Goal: Task Accomplishment & Management: Manage account settings

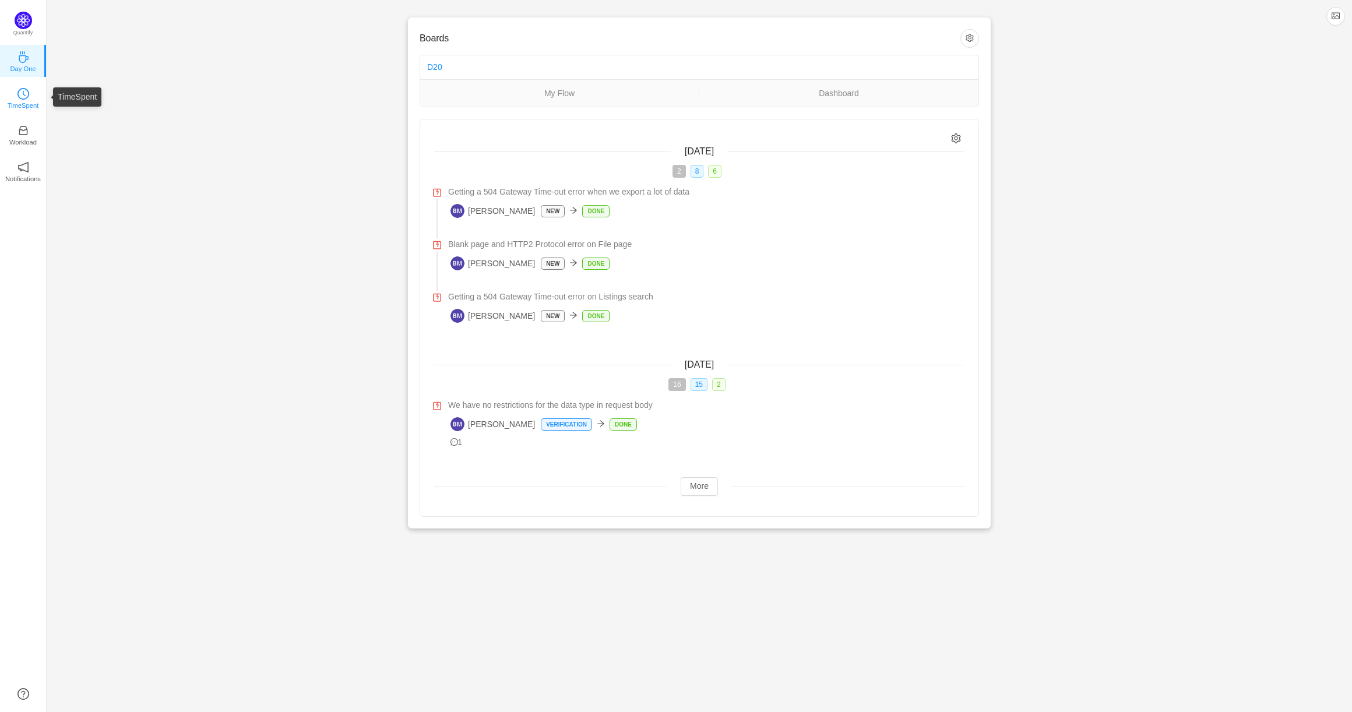
click at [22, 99] on div "TimeSpent" at bounding box center [23, 97] width 12 height 12
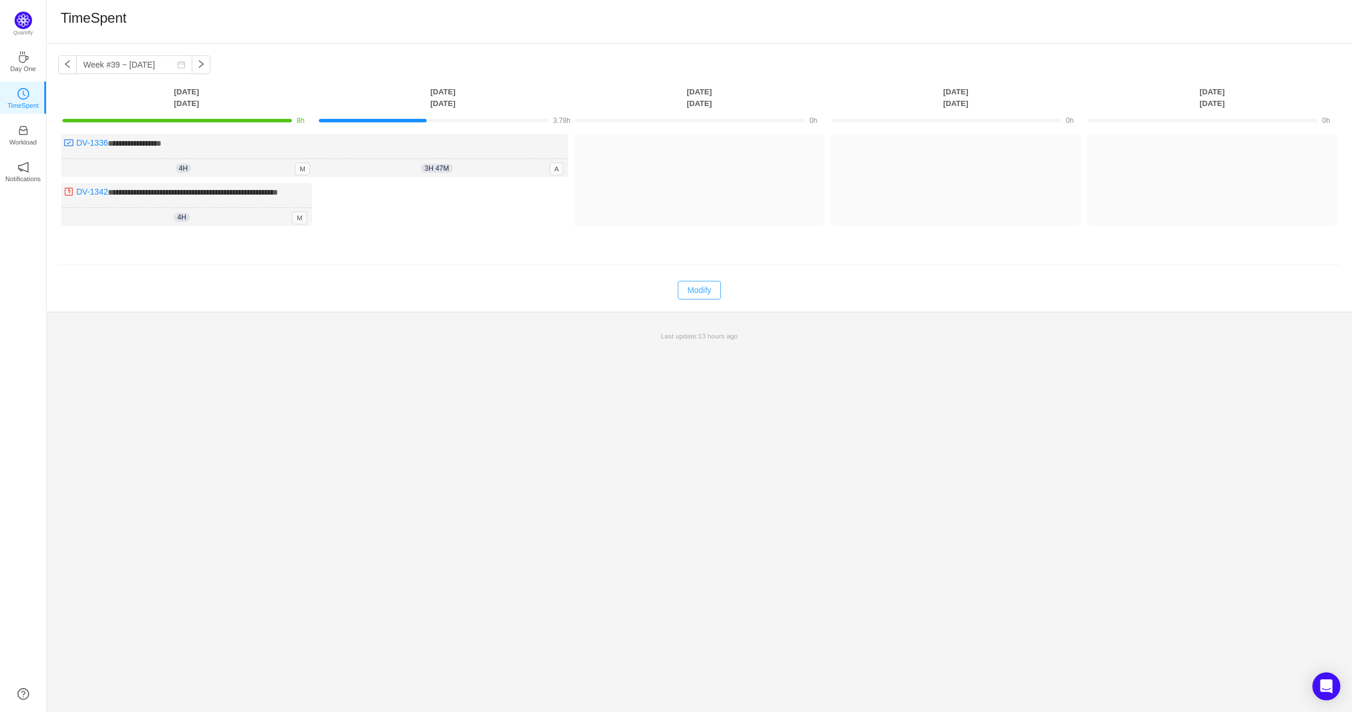
click at [698, 295] on button "Modify" at bounding box center [699, 290] width 43 height 19
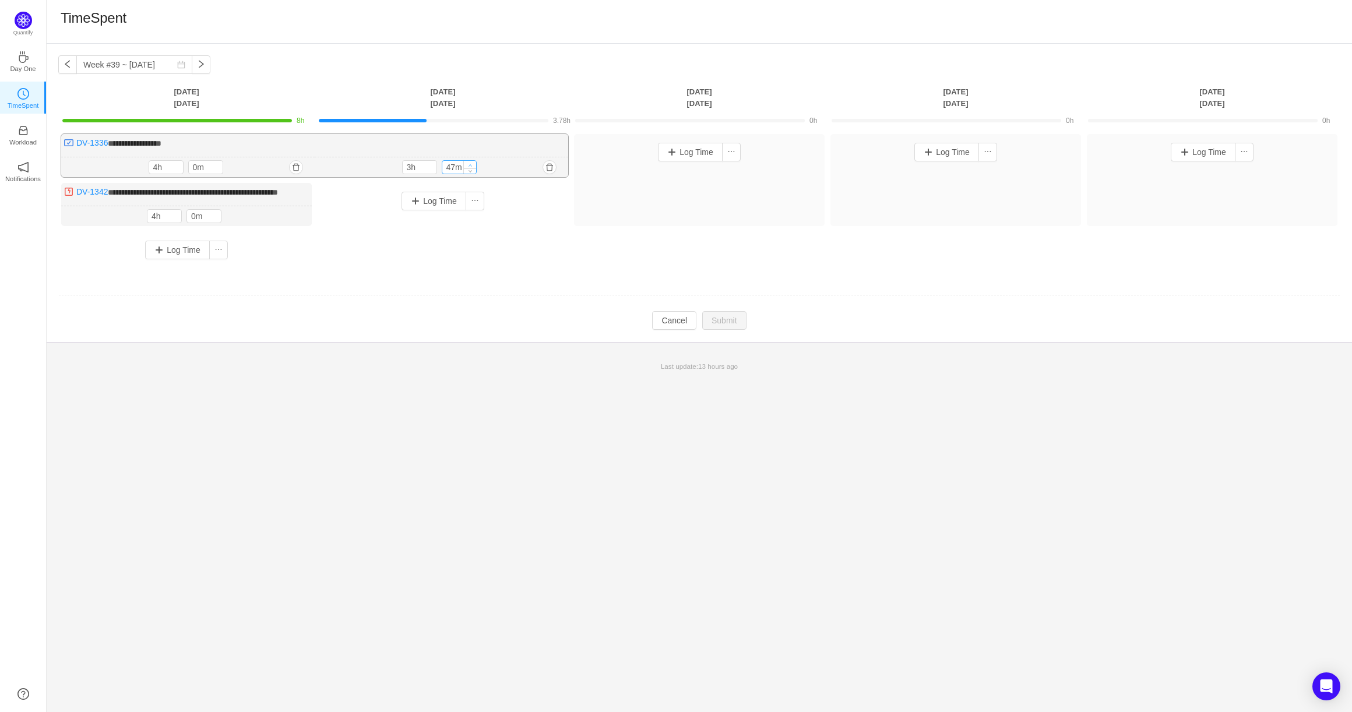
type input "57m"
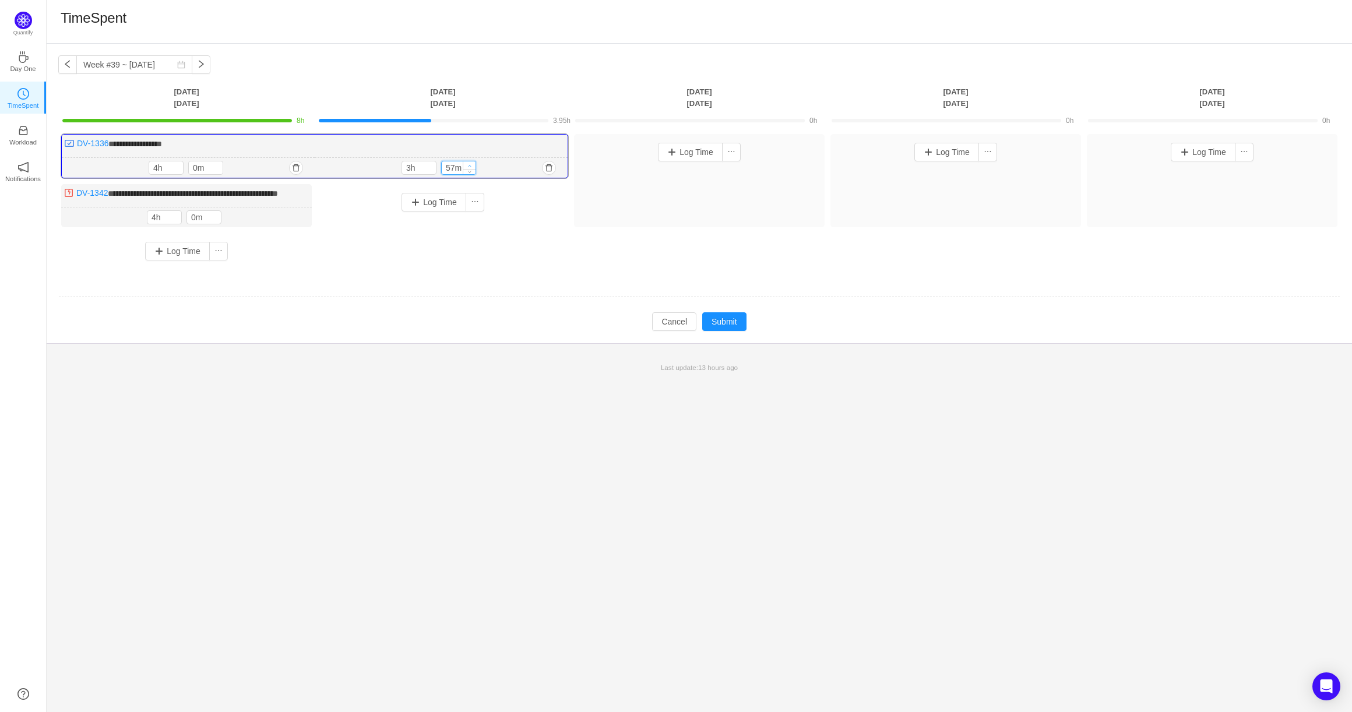
click at [471, 164] on icon "icon: up" at bounding box center [470, 166] width 4 height 4
type input "4h"
type input "0m"
click at [471, 164] on icon "icon: up" at bounding box center [470, 166] width 4 height 4
click at [731, 331] on button "Submit" at bounding box center [724, 321] width 44 height 19
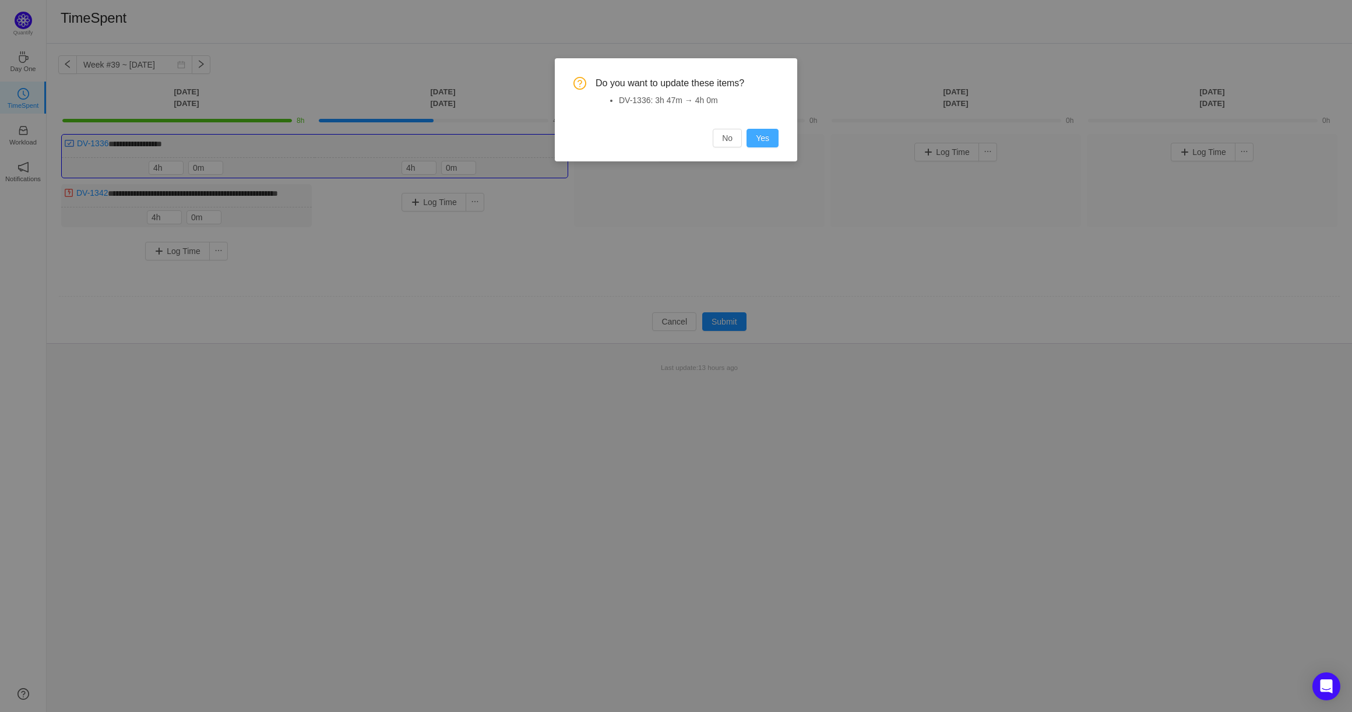
click at [768, 137] on button "Yes" at bounding box center [763, 138] width 32 height 19
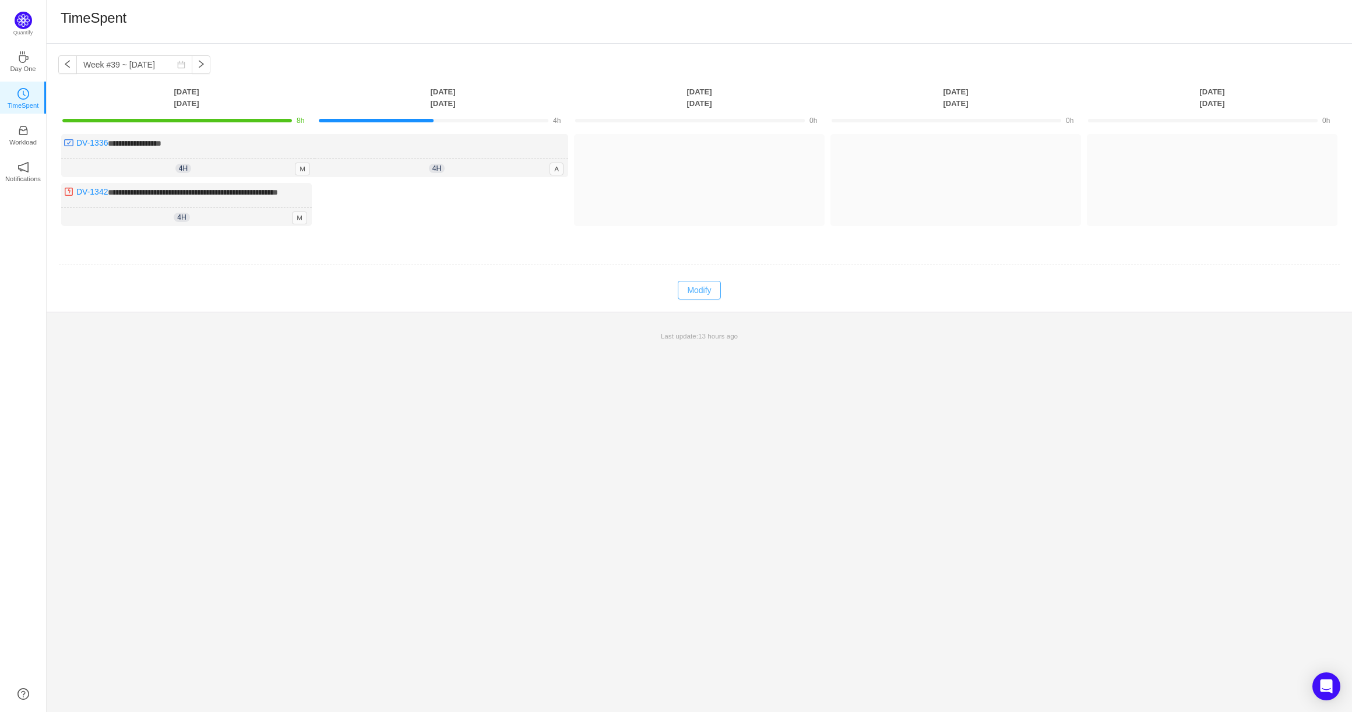
click at [690, 299] on button "Modify" at bounding box center [699, 290] width 43 height 19
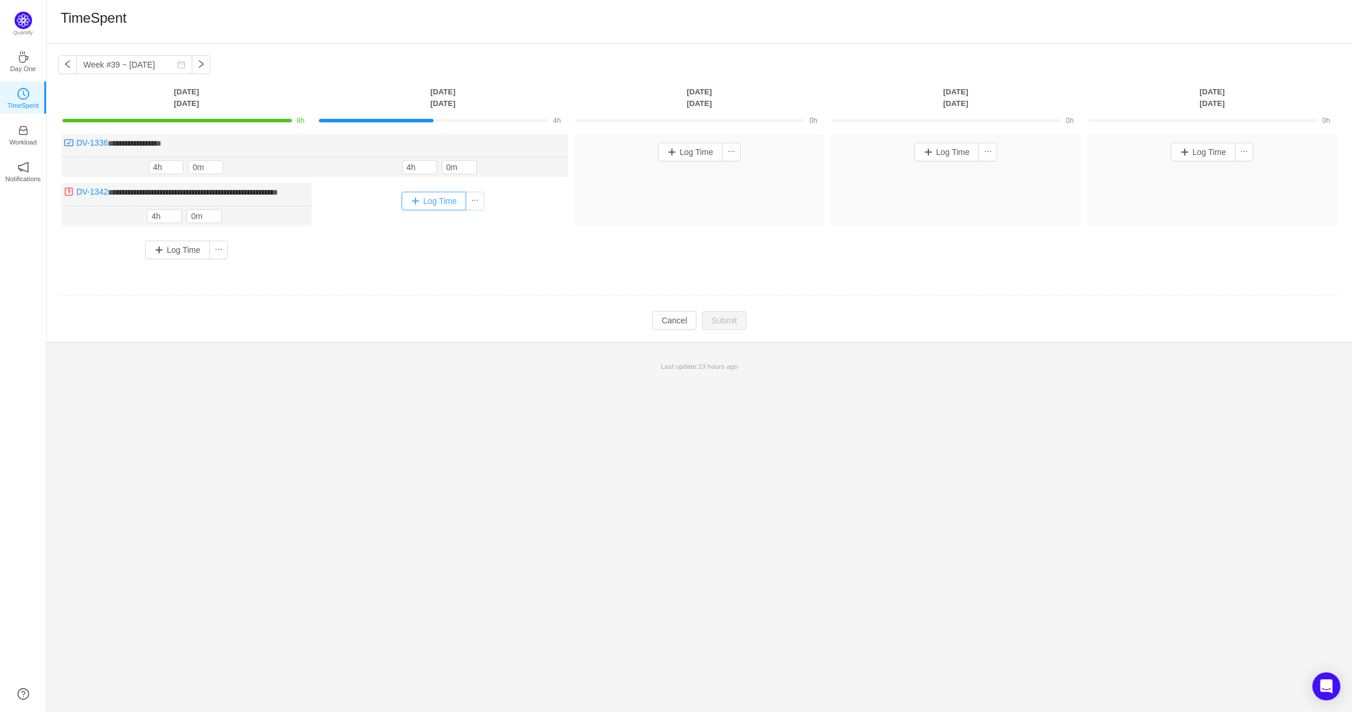
click at [417, 202] on button "Log Time" at bounding box center [434, 201] width 65 height 19
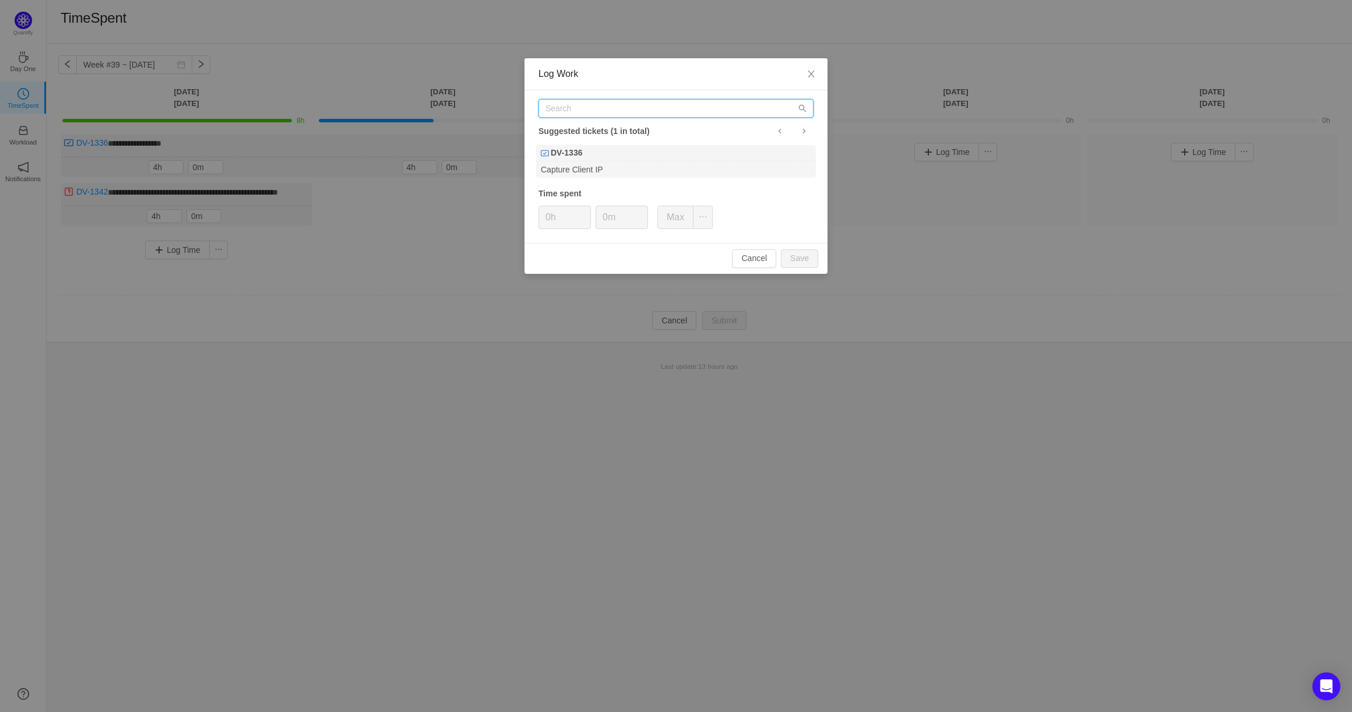
click at [573, 111] on input "text" at bounding box center [675, 108] width 275 height 19
type input "DV-1352"
click at [613, 159] on div "DV-1352" at bounding box center [676, 153] width 280 height 16
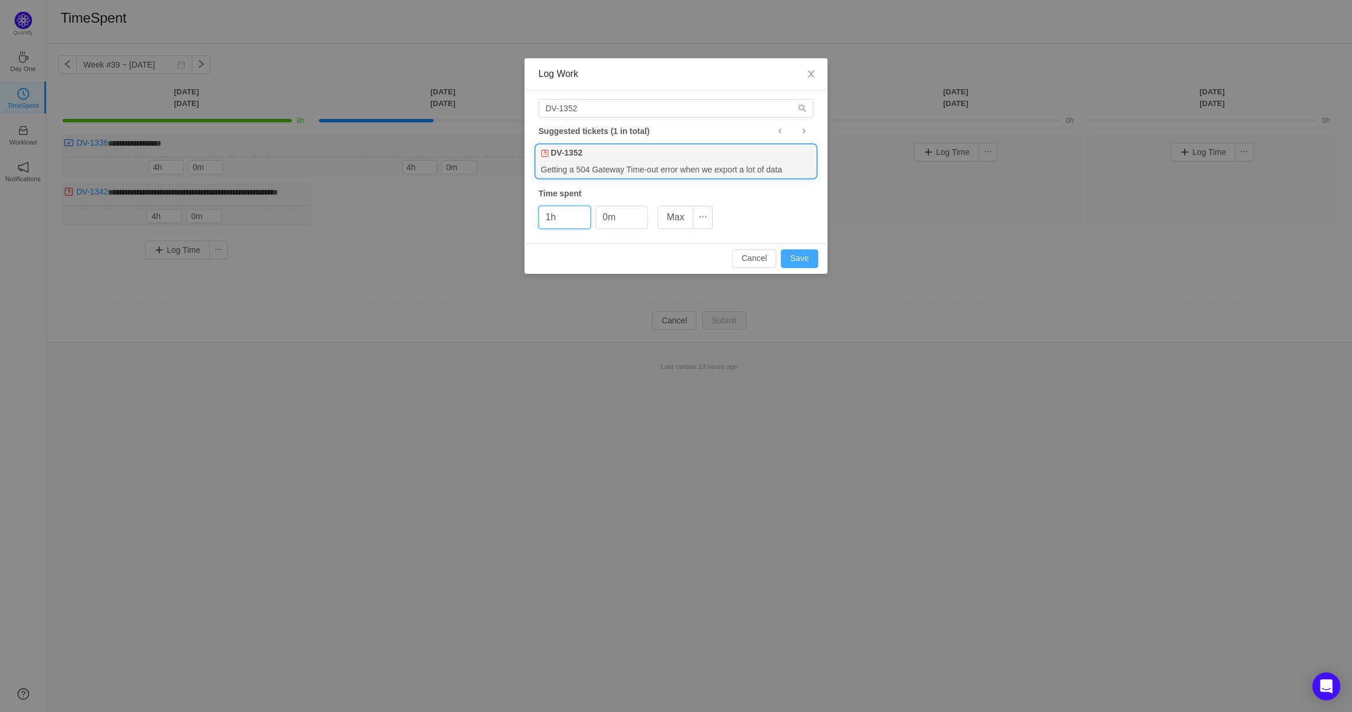
click at [794, 262] on button "Save" at bounding box center [799, 258] width 37 height 19
type input "0h"
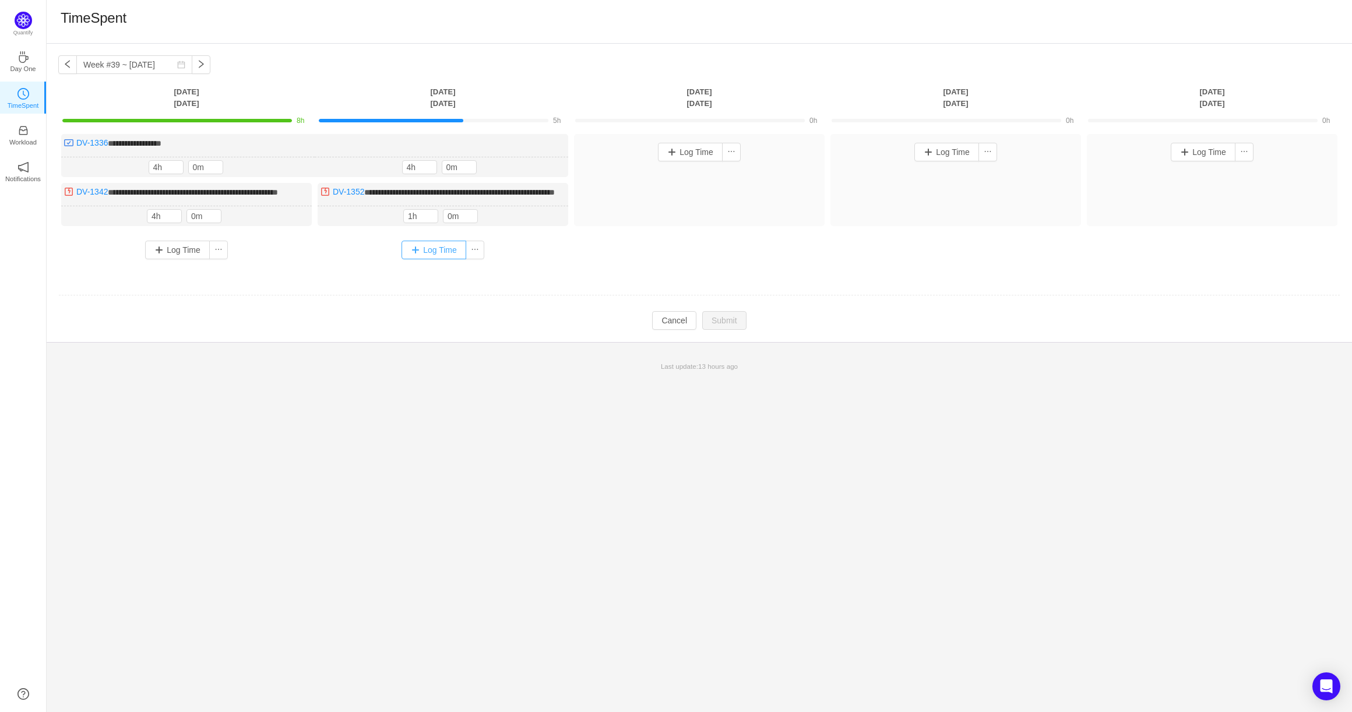
click at [432, 259] on button "Log Time" at bounding box center [434, 250] width 65 height 19
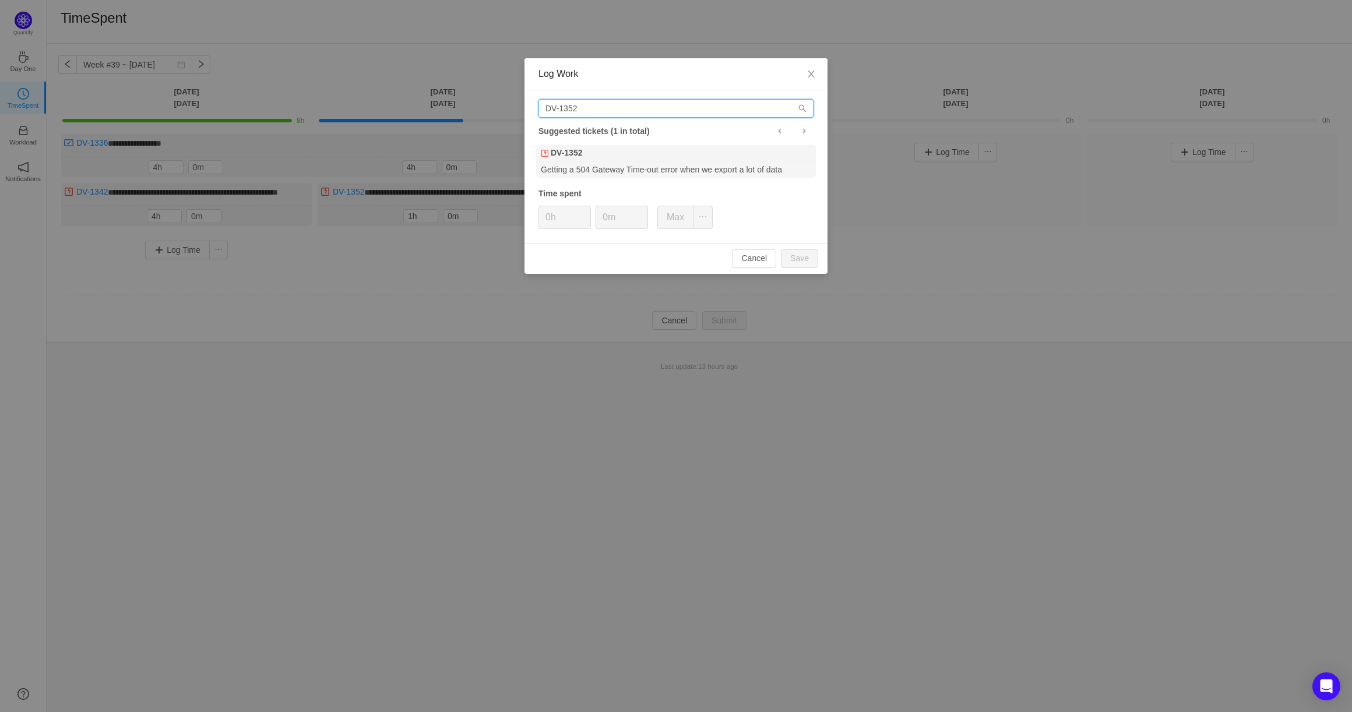
click at [597, 112] on input "DV-1352" at bounding box center [675, 108] width 275 height 19
type input "DV-1391"
click at [637, 152] on div "DV-1391" at bounding box center [676, 153] width 280 height 16
click at [583, 213] on icon "icon: up" at bounding box center [585, 214] width 4 height 4
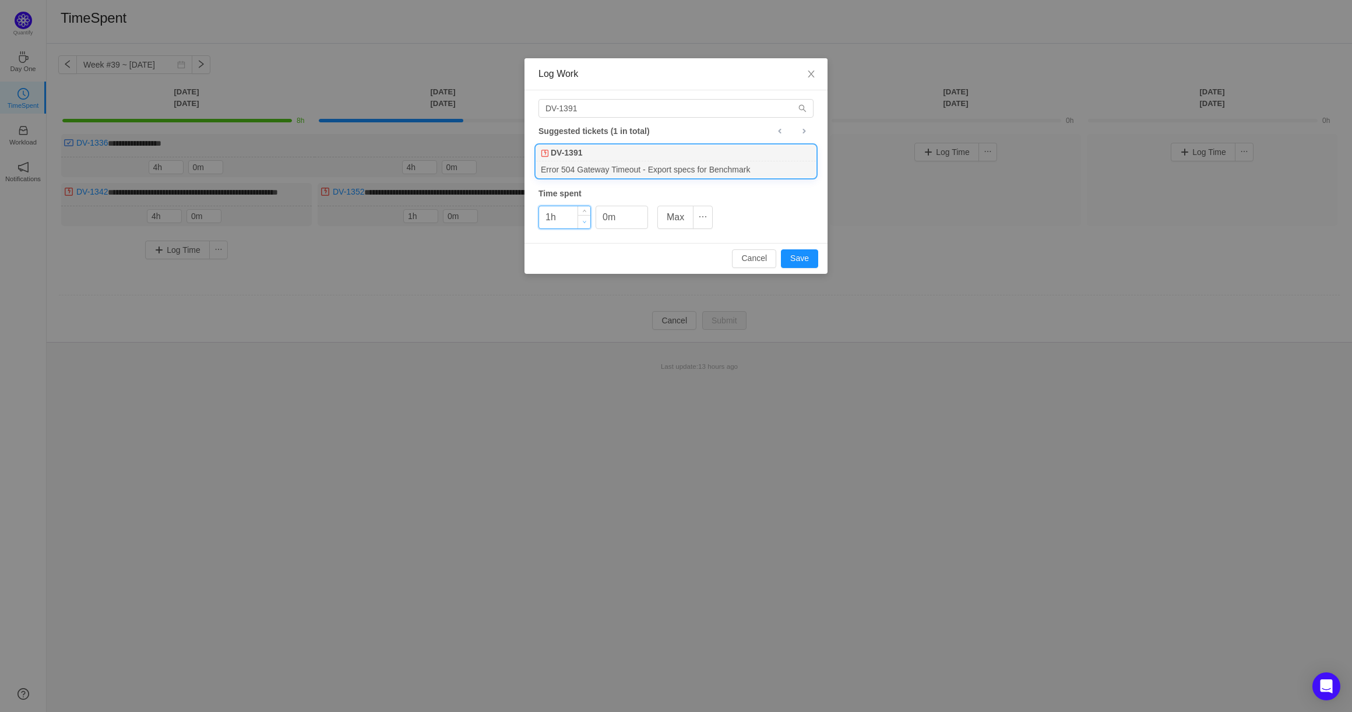
type input "0h"
click at [582, 220] on span "Decrease Value" at bounding box center [584, 221] width 12 height 13
click at [642, 212] on icon "icon: up" at bounding box center [642, 214] width 4 height 4
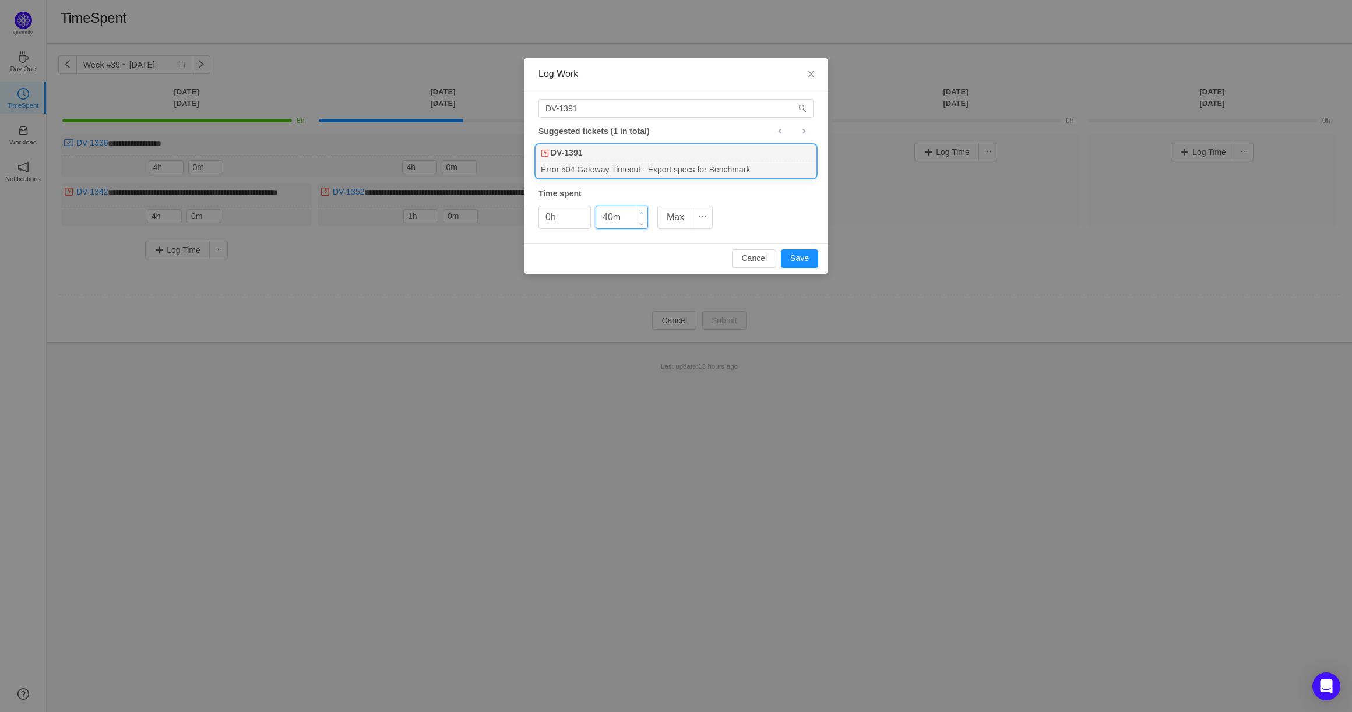
click at [642, 212] on icon "icon: up" at bounding box center [642, 214] width 4 height 4
click at [641, 222] on icon "icon: down" at bounding box center [641, 222] width 3 height 2
click at [805, 263] on button "Save" at bounding box center [799, 258] width 37 height 19
type input "0m"
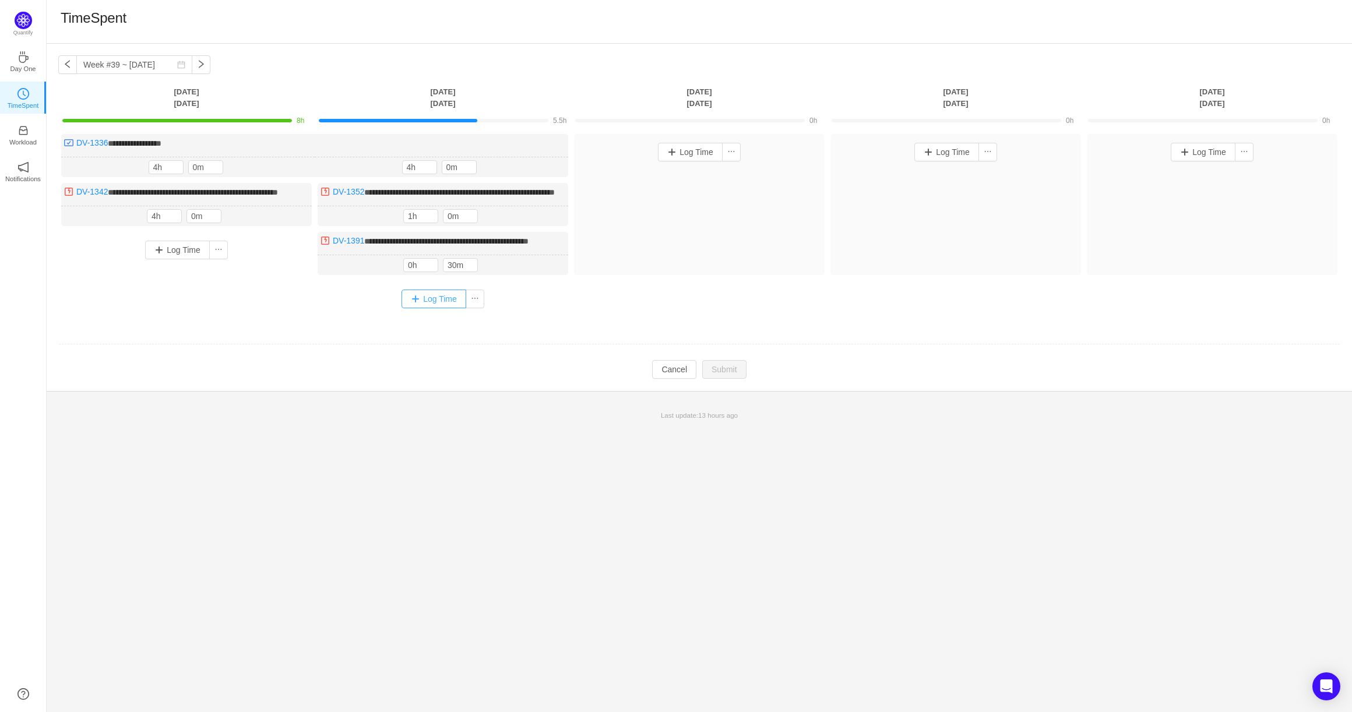
click at [415, 308] on button "Log Time" at bounding box center [434, 299] width 65 height 19
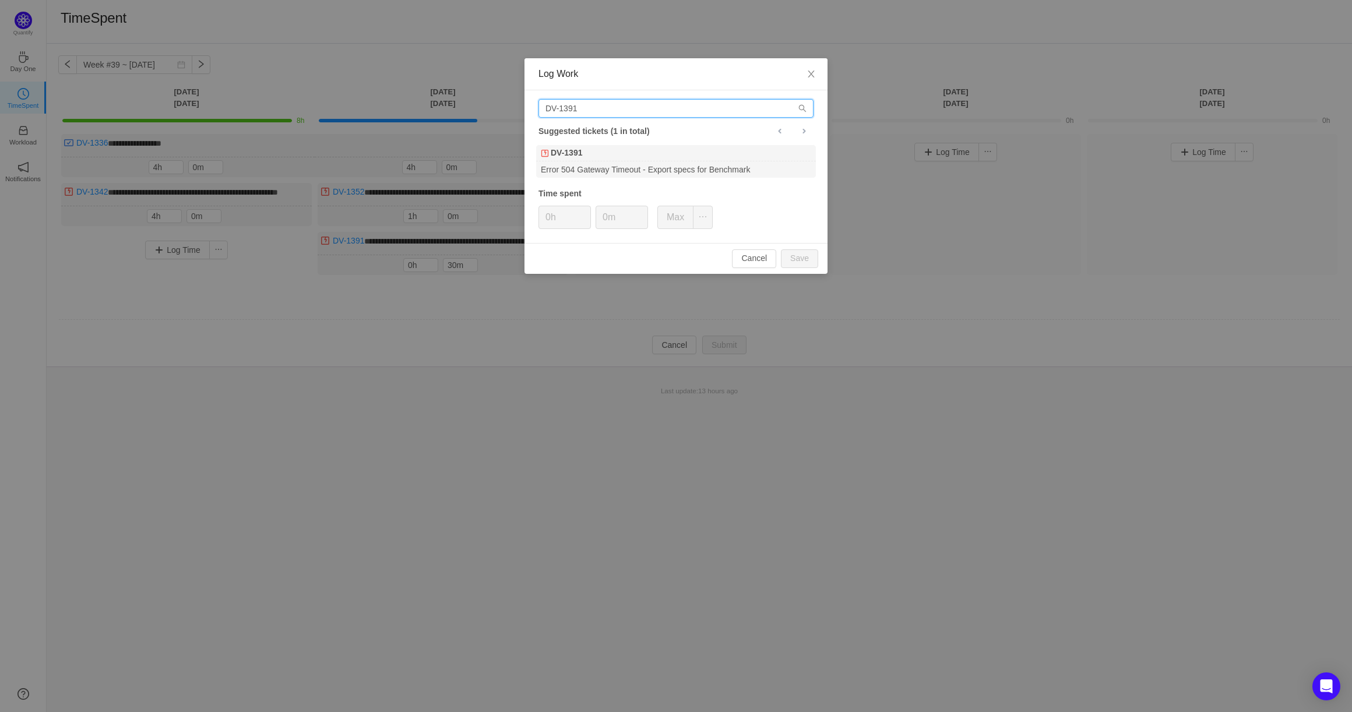
click at [610, 112] on input "DV-1391" at bounding box center [675, 108] width 275 height 19
click at [646, 160] on div "DV-139" at bounding box center [676, 153] width 280 height 16
click at [606, 110] on input "DV-1392" at bounding box center [675, 108] width 275 height 19
click at [804, 110] on icon "icon: search" at bounding box center [803, 109] width 8 height 8
click at [759, 258] on button "Cancel" at bounding box center [754, 258] width 44 height 19
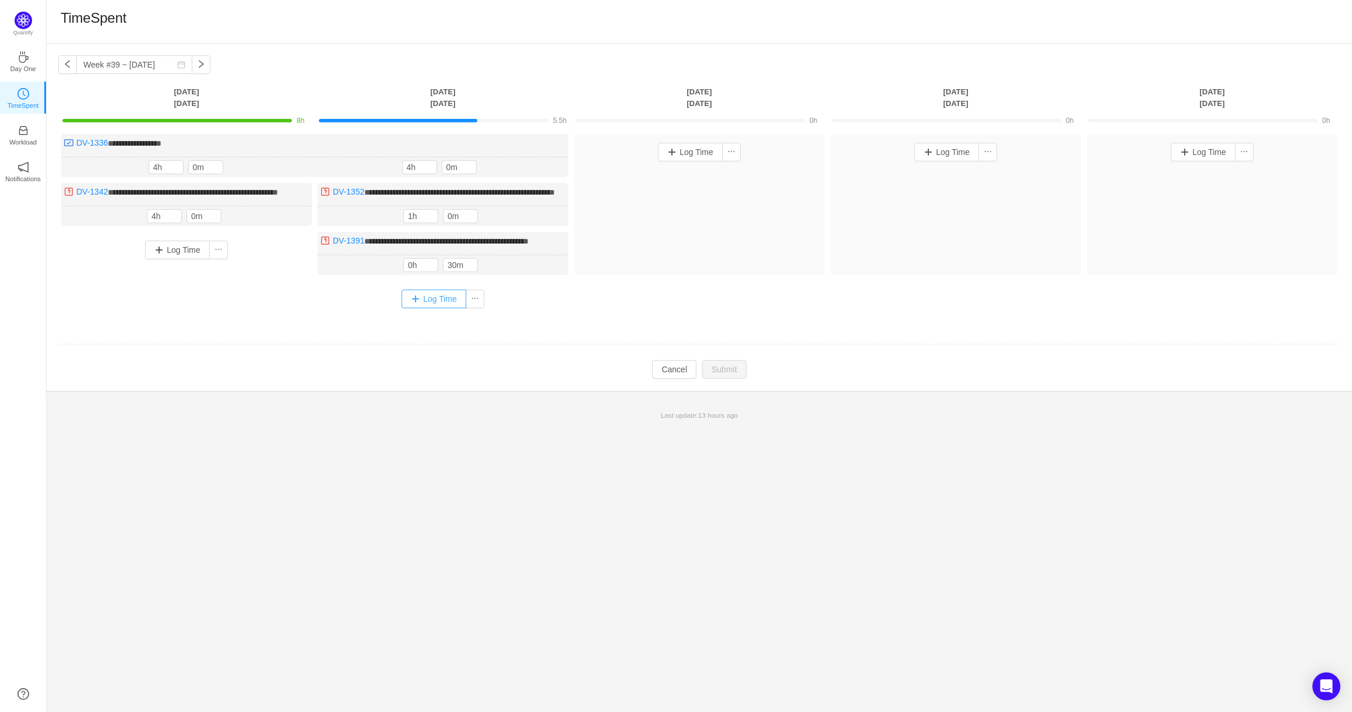
click at [423, 308] on button "Log Time" at bounding box center [434, 299] width 65 height 19
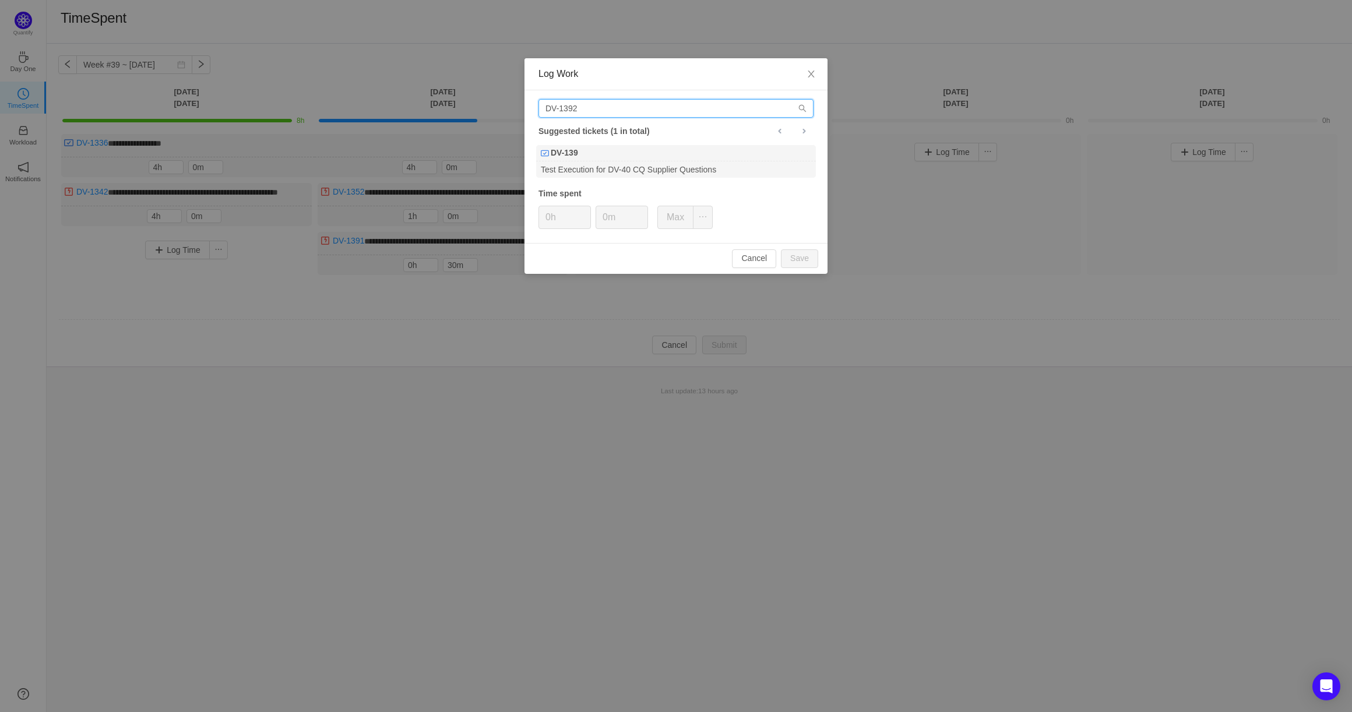
click at [613, 105] on input "DV-1392" at bounding box center [675, 108] width 275 height 19
type input "DV-1392"
click at [594, 154] on div "DV-1392" at bounding box center [676, 153] width 280 height 16
click at [643, 213] on icon "icon: up" at bounding box center [642, 214] width 4 height 4
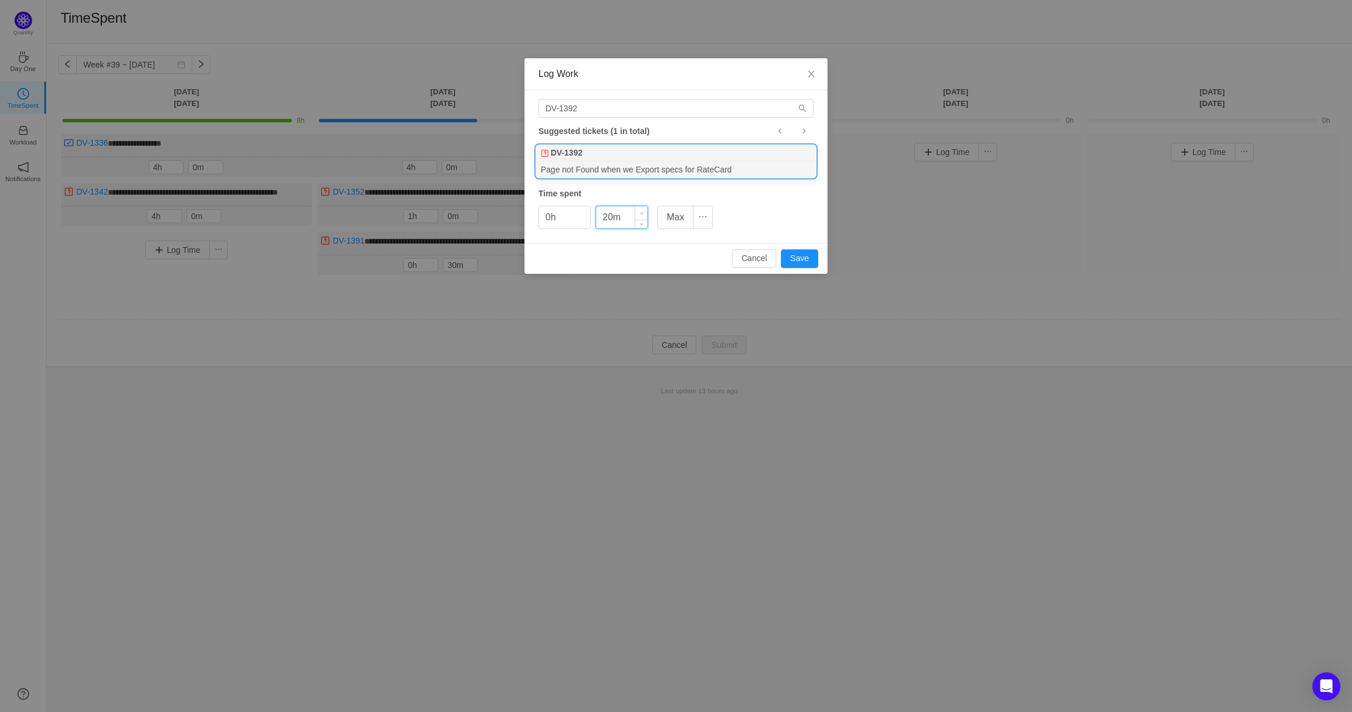
click at [643, 213] on icon "icon: up" at bounding box center [642, 214] width 4 height 4
click at [642, 222] on icon "icon: down" at bounding box center [642, 222] width 4 height 4
click at [798, 259] on button "Save" at bounding box center [799, 258] width 37 height 19
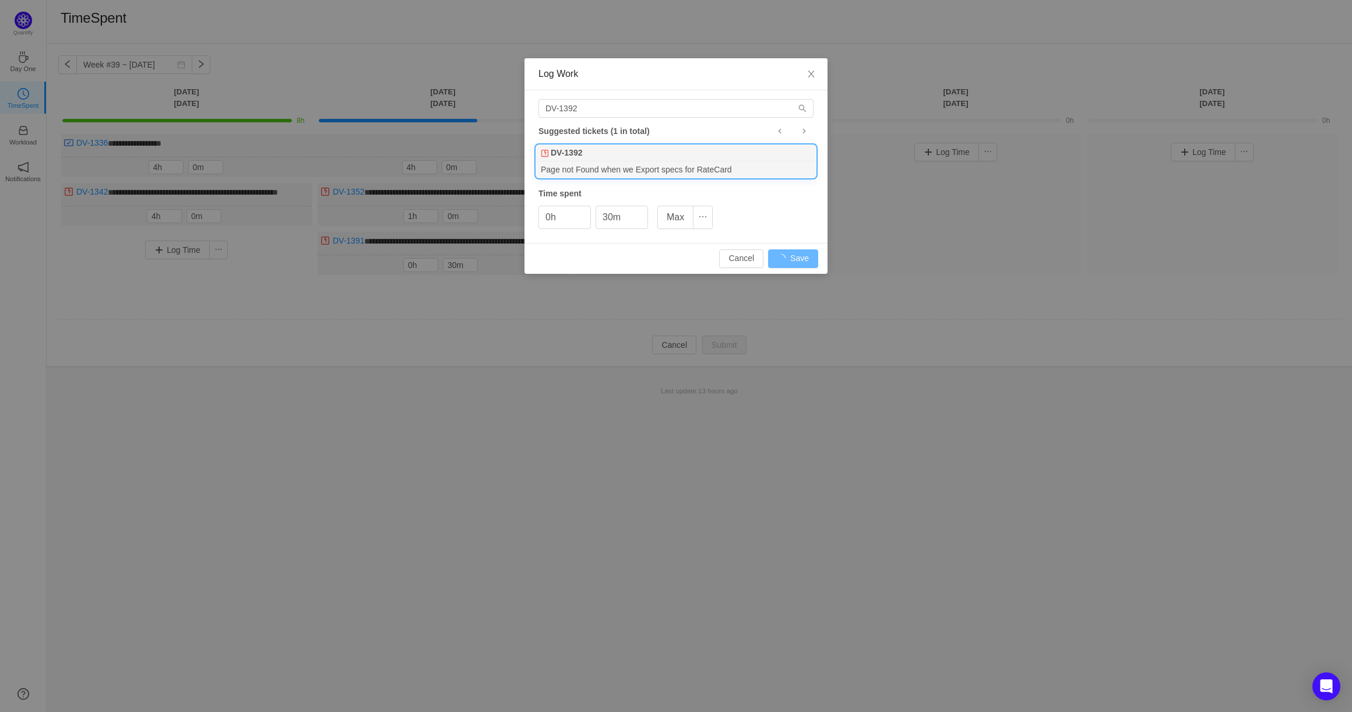
type input "0m"
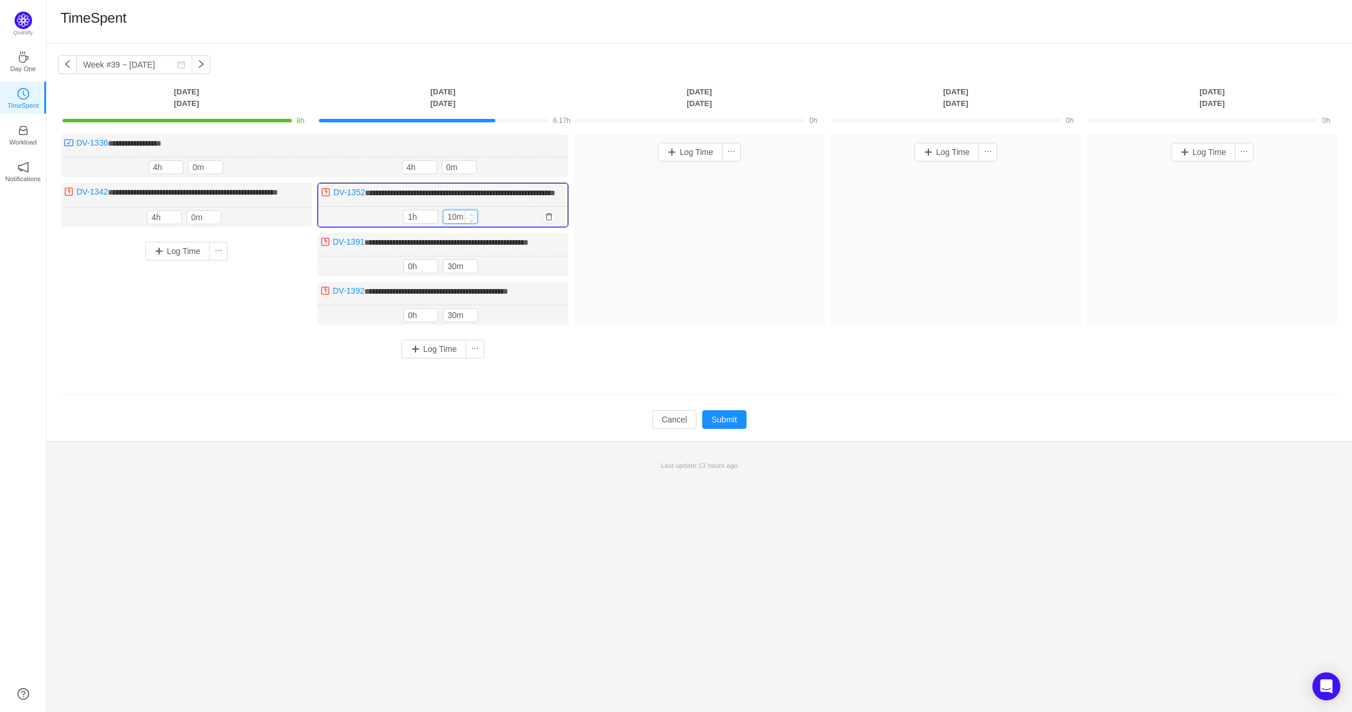
click at [470, 218] on span "Increase Value" at bounding box center [471, 214] width 12 height 8
type input "30m"
click at [470, 218] on span "Increase Value" at bounding box center [471, 214] width 12 height 8
type input "5h"
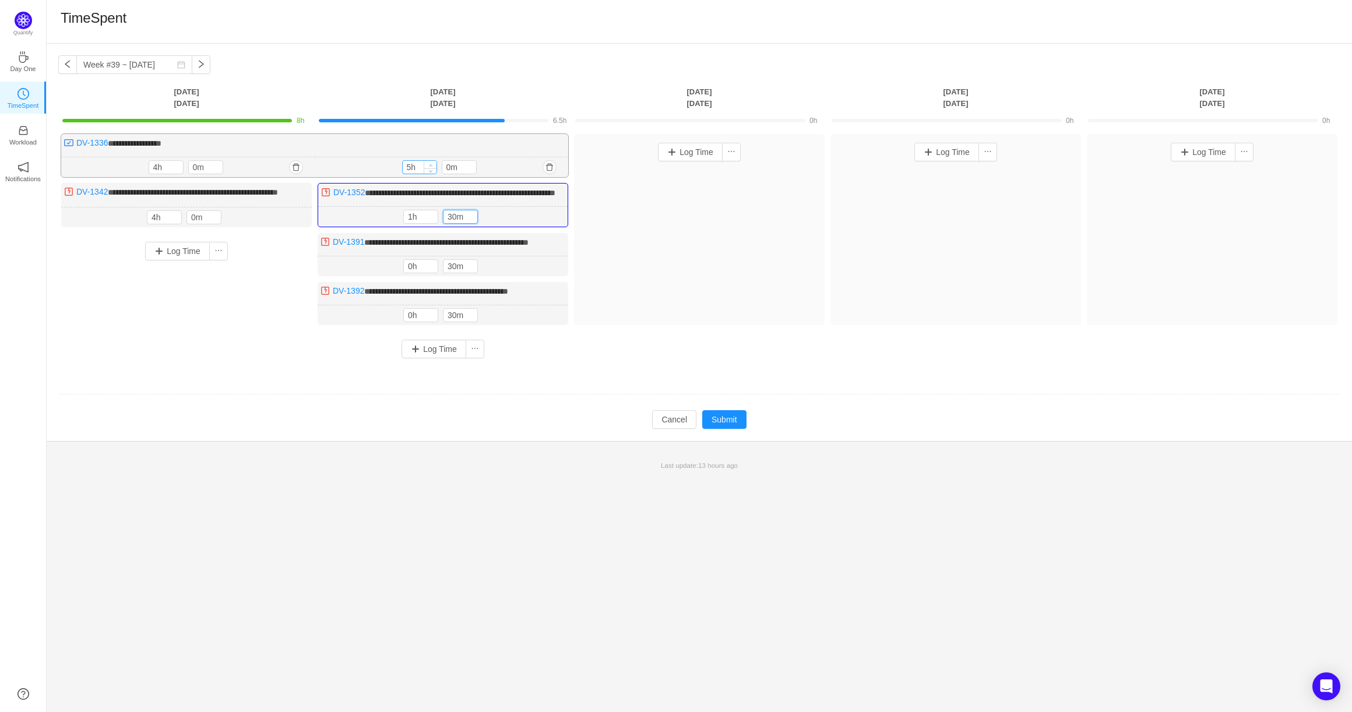
click at [431, 164] on icon "icon: up" at bounding box center [430, 165] width 4 height 4
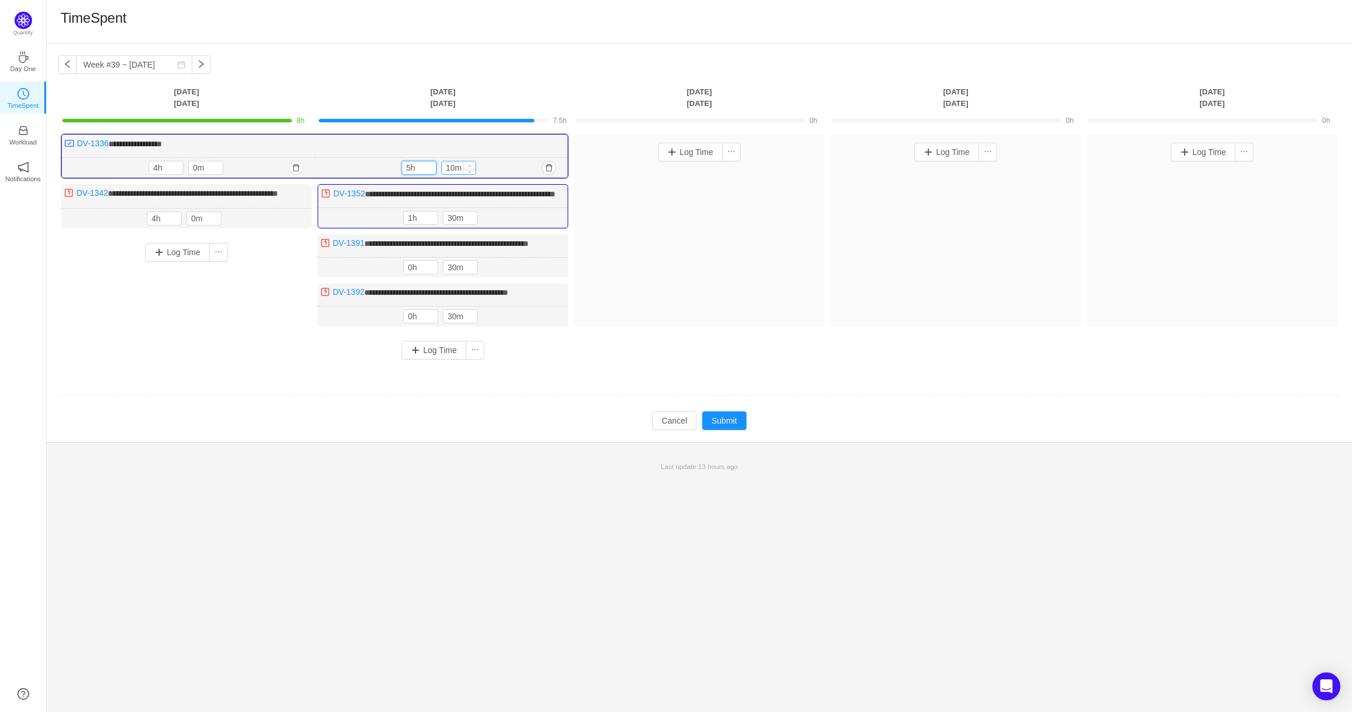
click at [470, 166] on icon "icon: up" at bounding box center [470, 166] width 4 height 4
type input "30m"
click at [470, 166] on icon "icon: up" at bounding box center [470, 166] width 4 height 4
click at [719, 430] on button "Submit" at bounding box center [724, 420] width 44 height 19
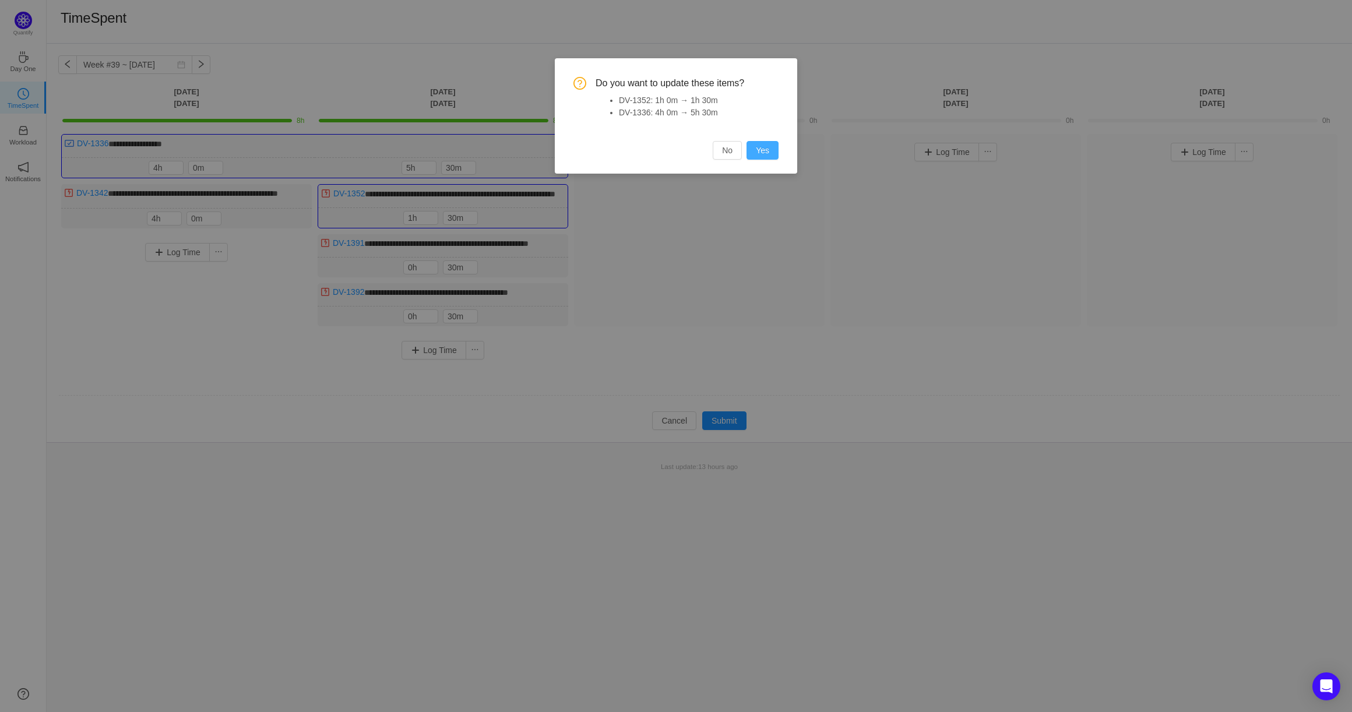
click at [762, 153] on button "Yes" at bounding box center [763, 150] width 32 height 19
